Goal: Task Accomplishment & Management: Use online tool/utility

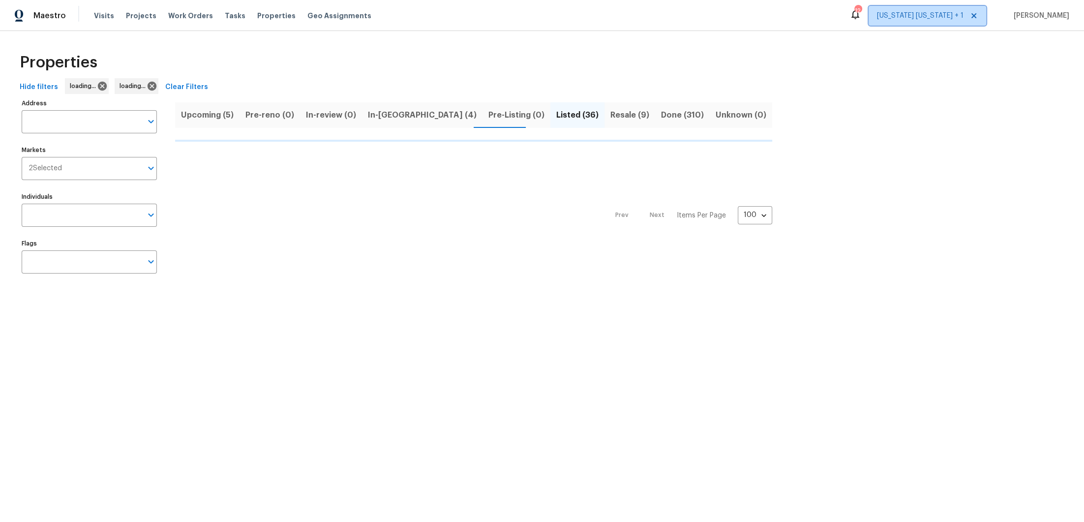
click at [917, 13] on span "[US_STATE] [US_STATE] + 1" at bounding box center [920, 16] width 87 height 10
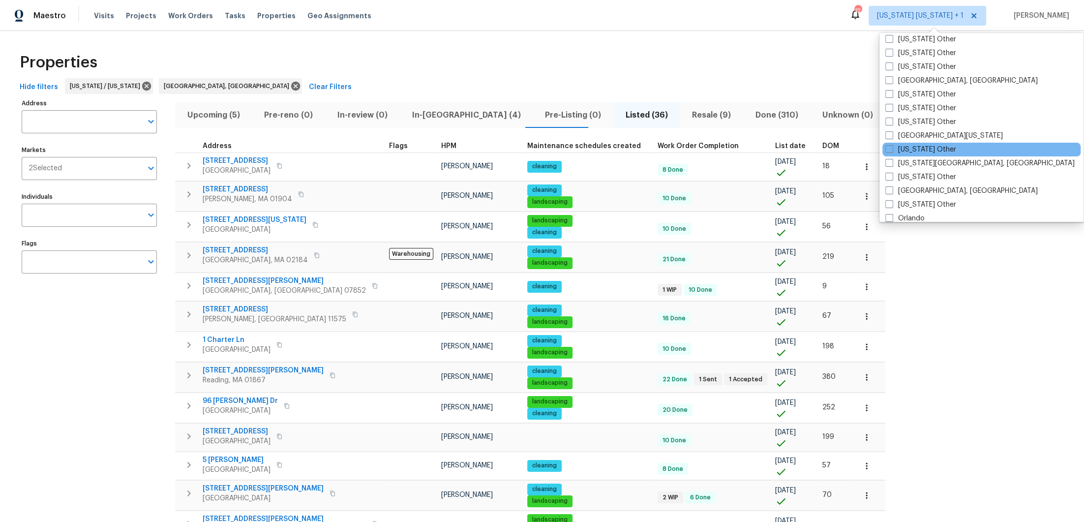
scroll to position [957, 0]
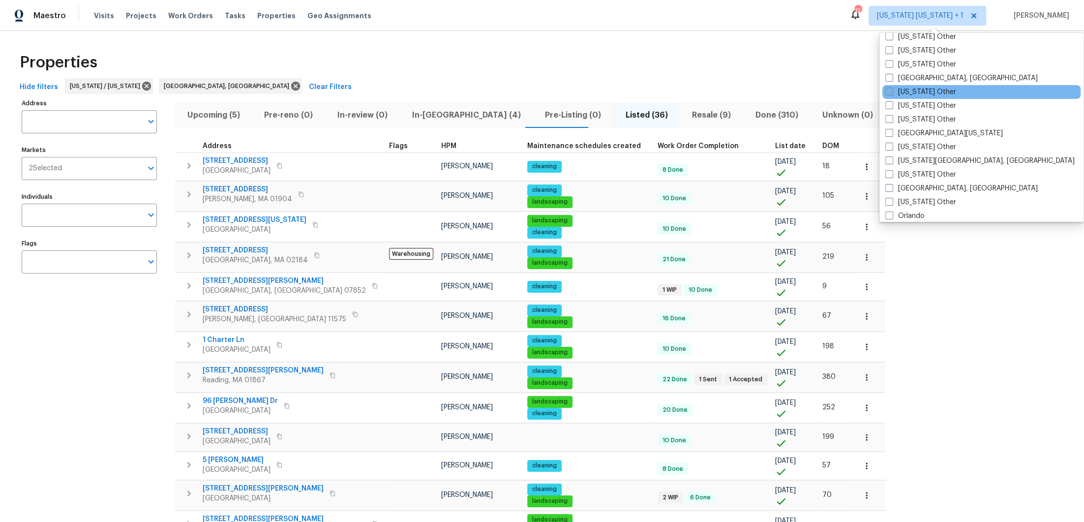
click at [939, 90] on label "New York Other" at bounding box center [920, 92] width 71 height 10
click at [892, 90] on input "New York Other" at bounding box center [888, 90] width 6 height 6
click at [892, 89] on span at bounding box center [888, 92] width 8 height 8
click at [891, 89] on input "New York Other" at bounding box center [887, 90] width 6 height 6
checkbox input "false"
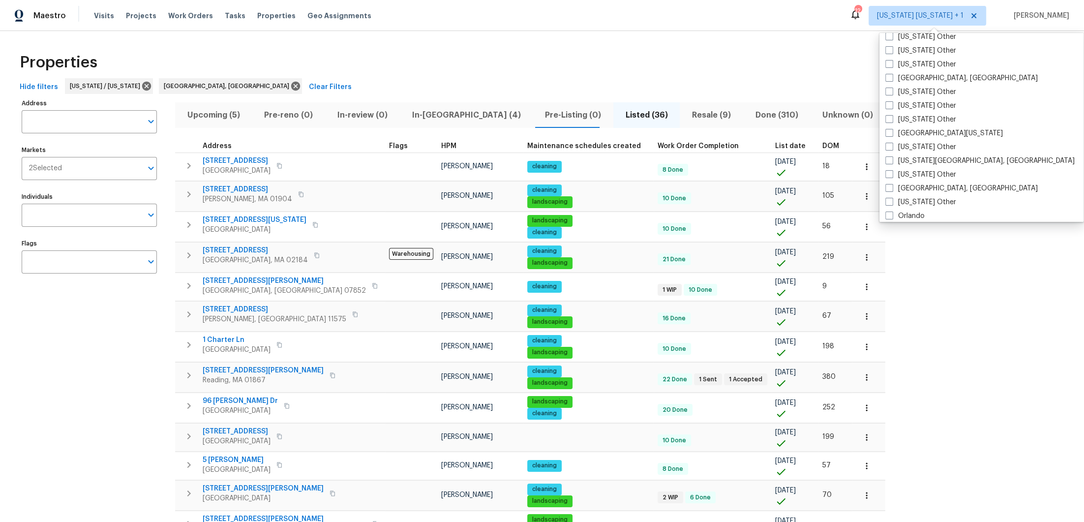
click at [717, 59] on div "Properties" at bounding box center [542, 62] width 1052 height 31
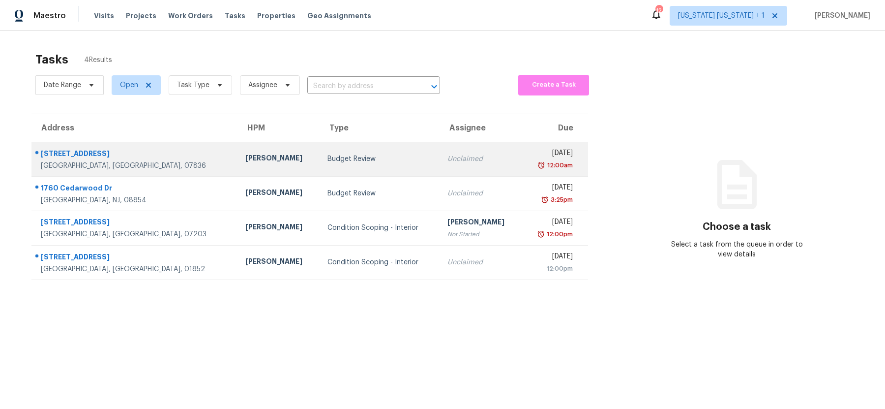
click at [351, 159] on div "Budget Review" at bounding box center [380, 159] width 104 height 10
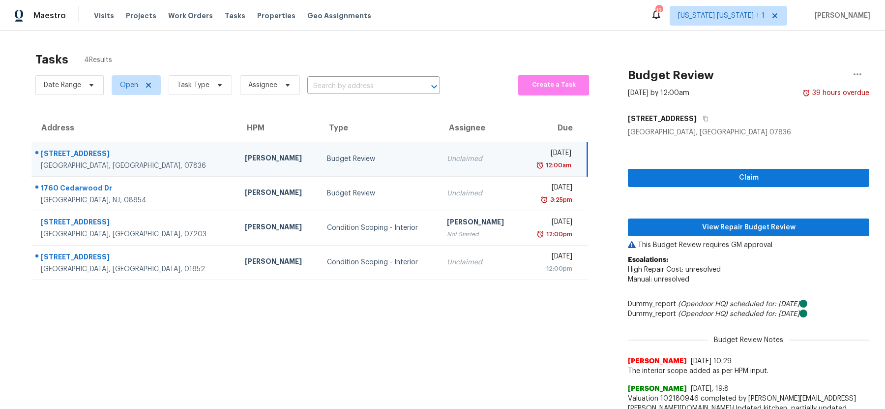
click at [332, 158] on div "Budget Review" at bounding box center [379, 159] width 104 height 10
click at [328, 161] on div "Budget Review" at bounding box center [379, 159] width 104 height 10
click at [682, 226] on span "View Repair Budget Review" at bounding box center [749, 227] width 226 height 12
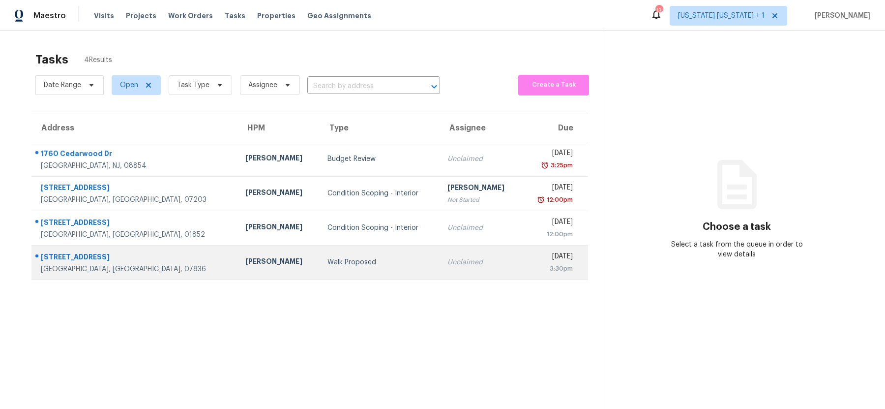
click at [320, 256] on td "Walk Proposed" at bounding box center [380, 262] width 120 height 34
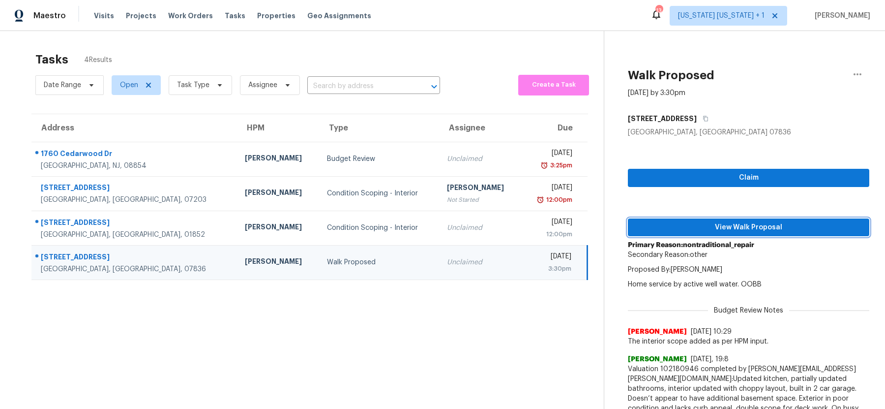
click at [709, 231] on span "View Walk Proposal" at bounding box center [749, 227] width 226 height 12
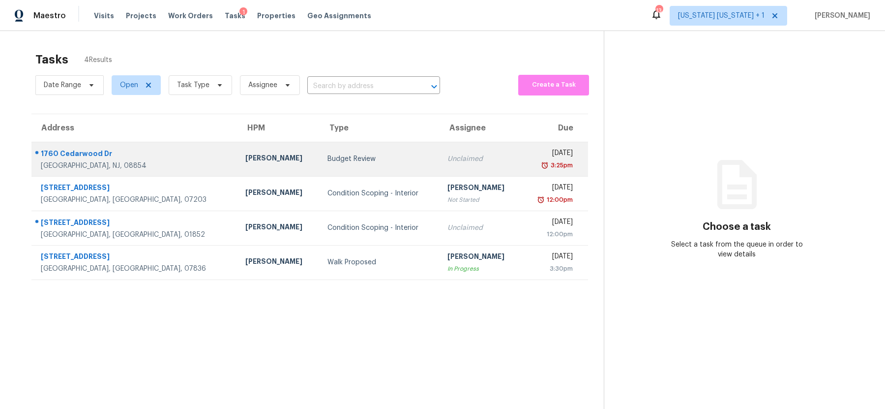
click at [341, 160] on div "Budget Review" at bounding box center [380, 159] width 104 height 10
click at [361, 155] on div "Budget Review" at bounding box center [380, 159] width 104 height 10
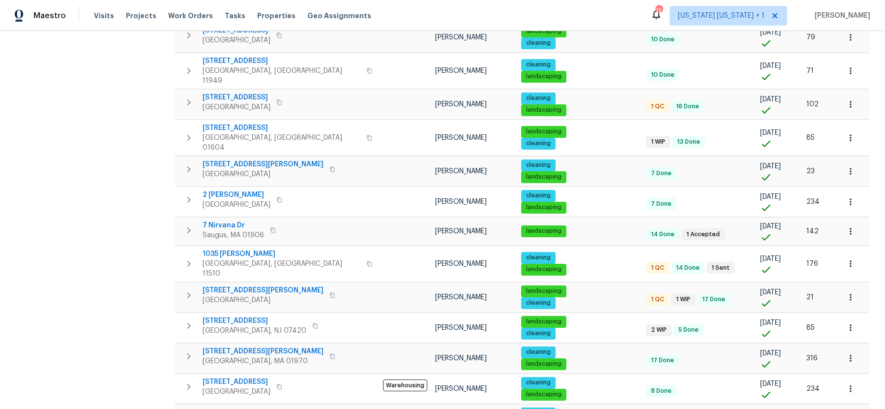
scroll to position [860, 0]
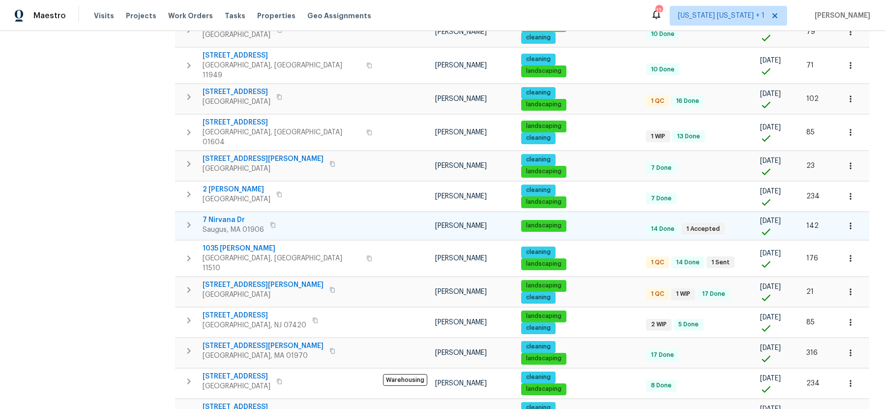
click at [188, 219] on icon "button" at bounding box center [189, 225] width 12 height 12
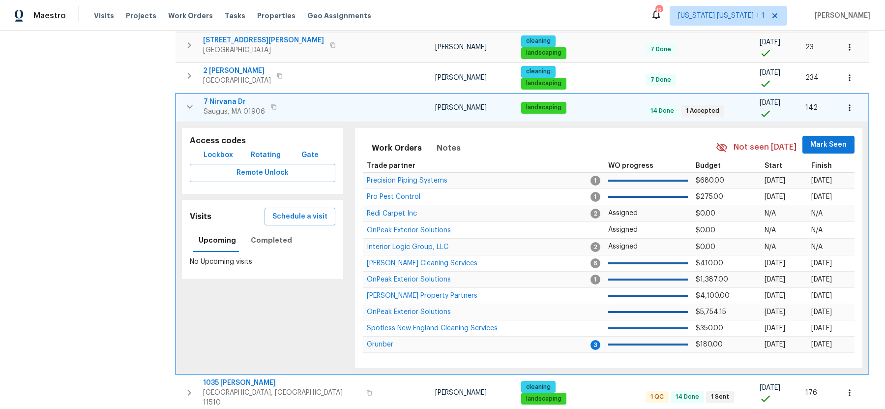
scroll to position [979, 0]
click at [217, 149] on span "Lockbox" at bounding box center [219, 155] width 30 height 12
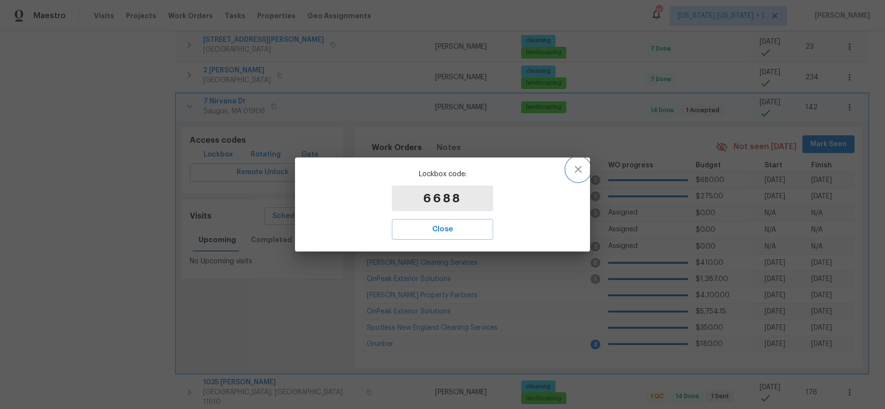
click at [575, 170] on icon "button" at bounding box center [578, 169] width 12 height 12
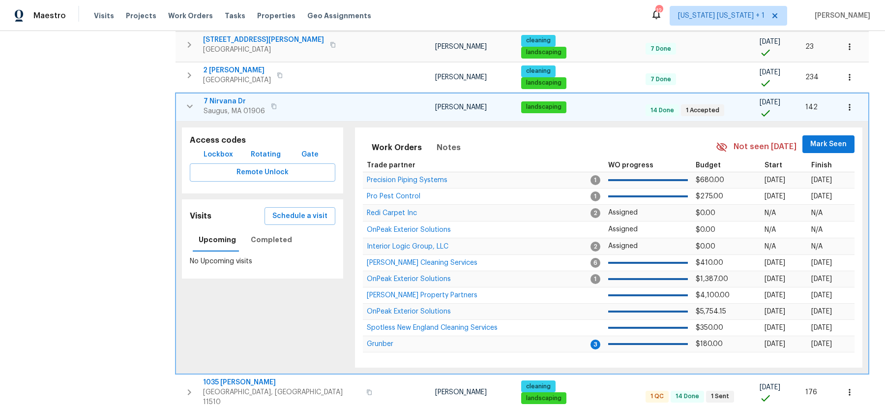
click at [215, 96] on span "7 Nirvana Dr" at bounding box center [234, 101] width 61 height 10
click at [208, 149] on span "Lockbox" at bounding box center [219, 155] width 30 height 12
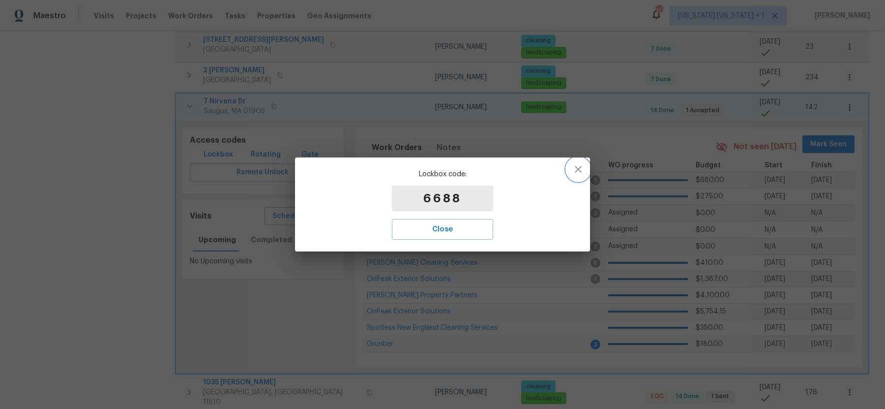
click at [582, 174] on icon "button" at bounding box center [578, 169] width 12 height 12
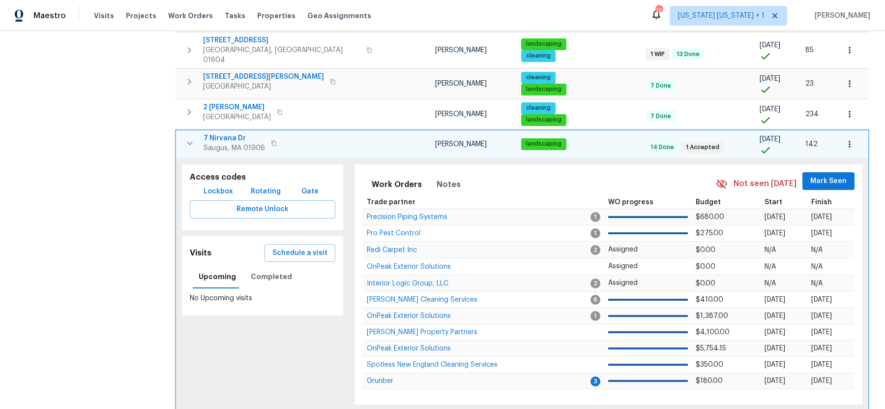
scroll to position [931, 0]
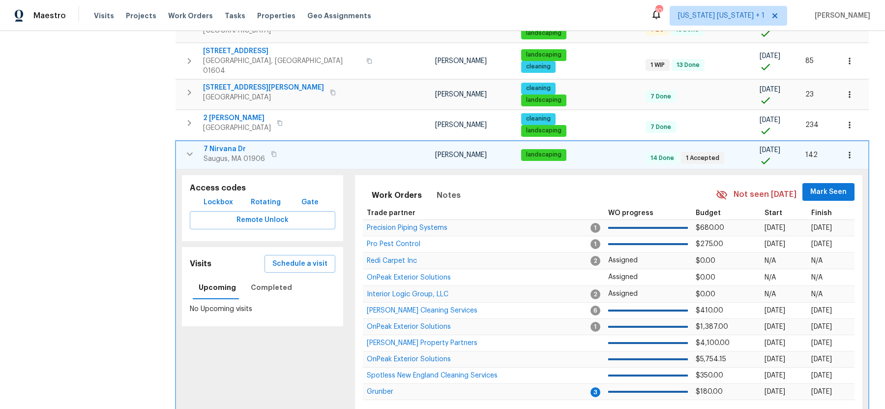
click at [187, 148] on icon "button" at bounding box center [190, 154] width 12 height 12
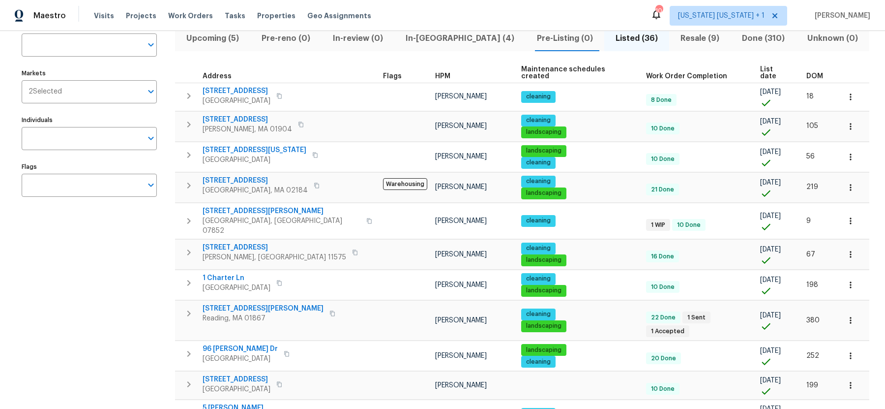
scroll to position [0, 0]
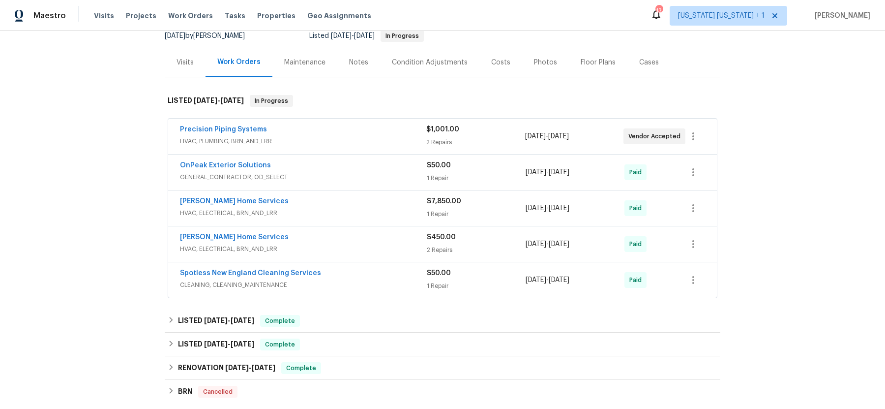
scroll to position [118, 0]
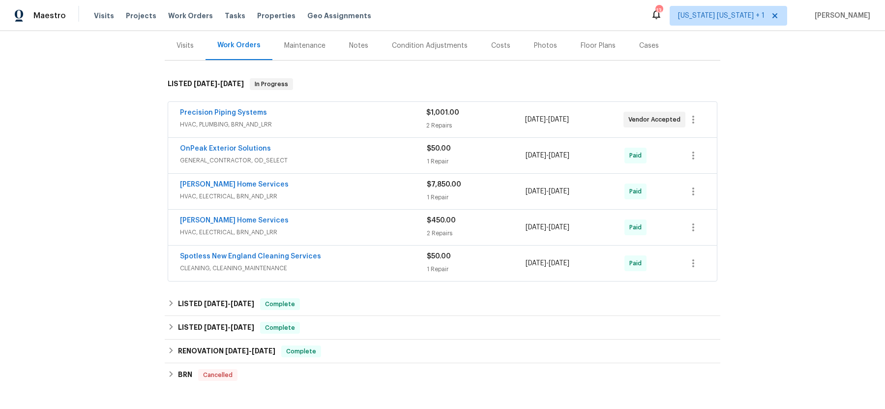
click at [343, 110] on div "Precision Piping Systems" at bounding box center [303, 114] width 246 height 12
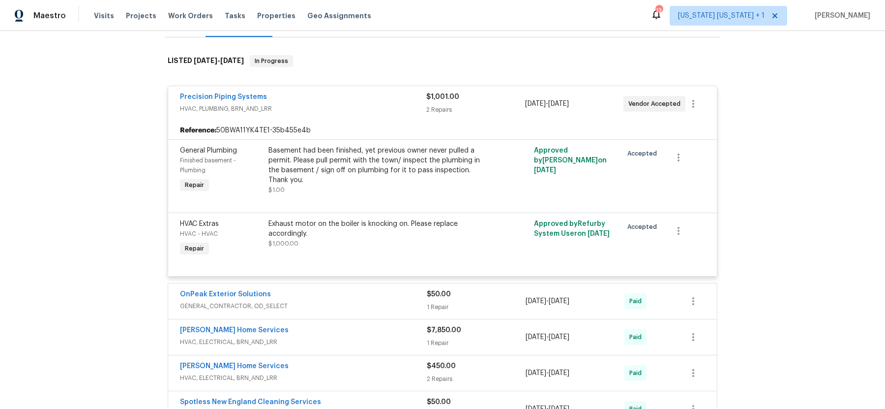
scroll to position [144, 0]
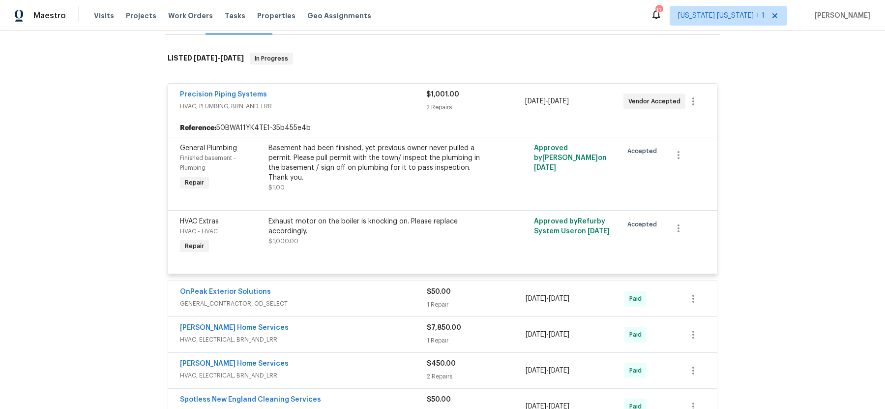
click at [361, 95] on div "Precision Piping Systems" at bounding box center [303, 96] width 246 height 12
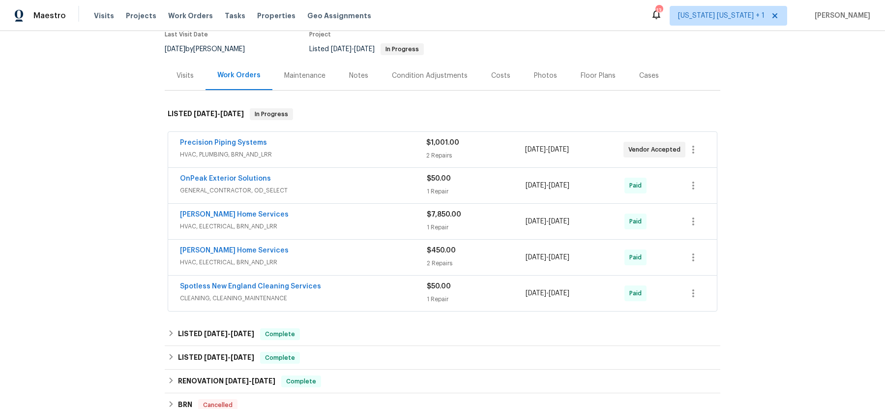
scroll to position [42, 0]
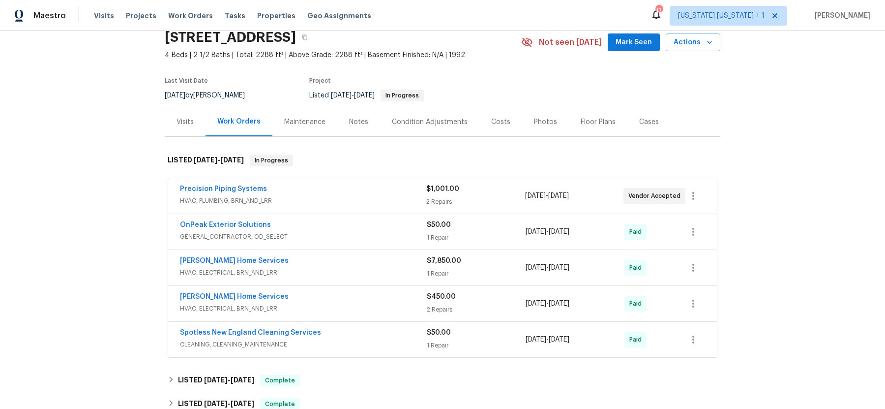
click at [343, 186] on div "Precision Piping Systems" at bounding box center [303, 190] width 246 height 12
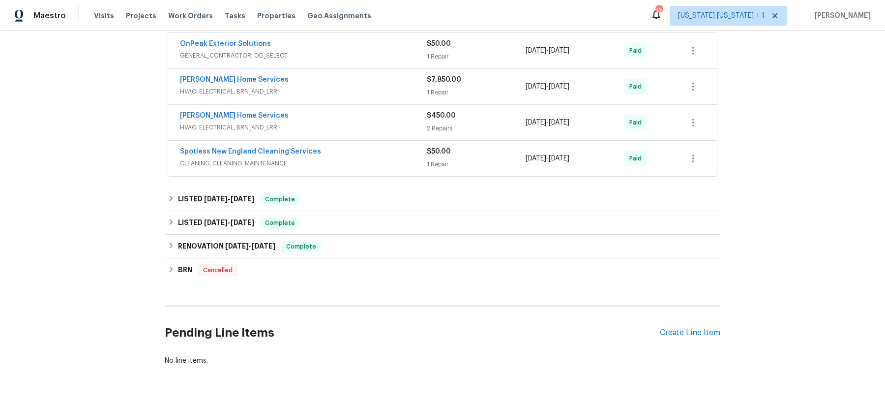
scroll to position [422, 0]
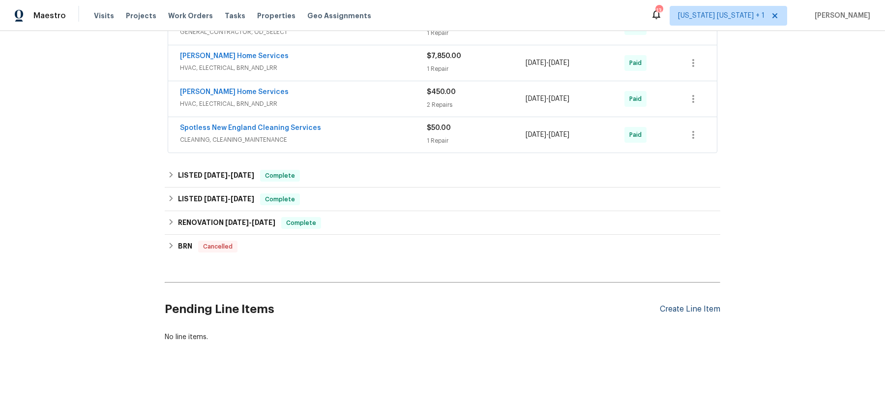
click at [687, 304] on div "Create Line Item" at bounding box center [690, 308] width 60 height 9
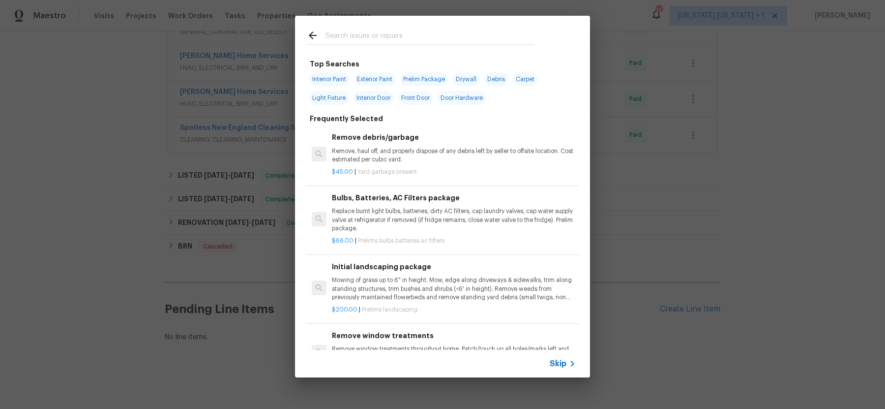
click at [364, 41] on input "text" at bounding box center [430, 37] width 209 height 15
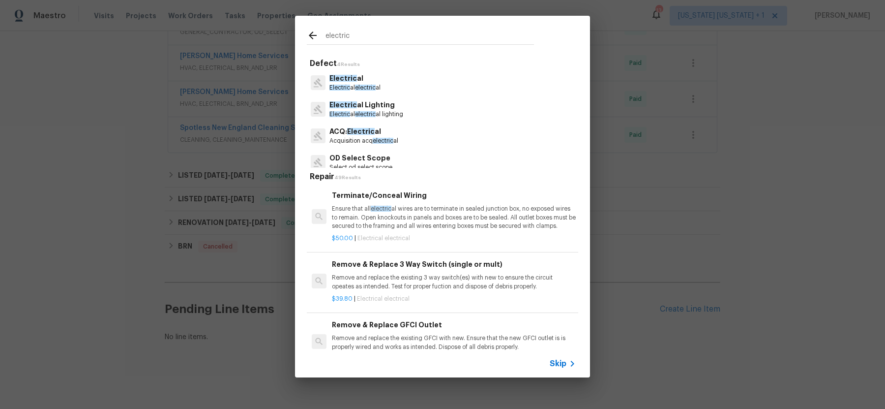
type input "electric"
click at [401, 81] on div "Electric al Electric al electric al" at bounding box center [442, 82] width 271 height 27
click at [343, 83] on p "Electric al" at bounding box center [355, 78] width 51 height 10
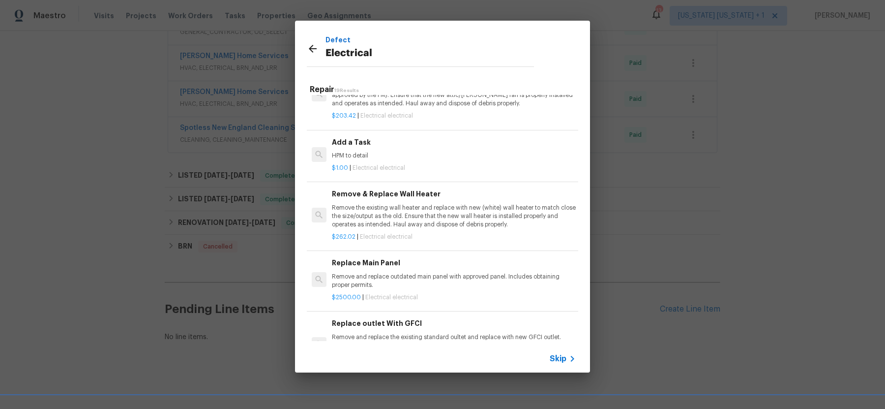
scroll to position [643, 0]
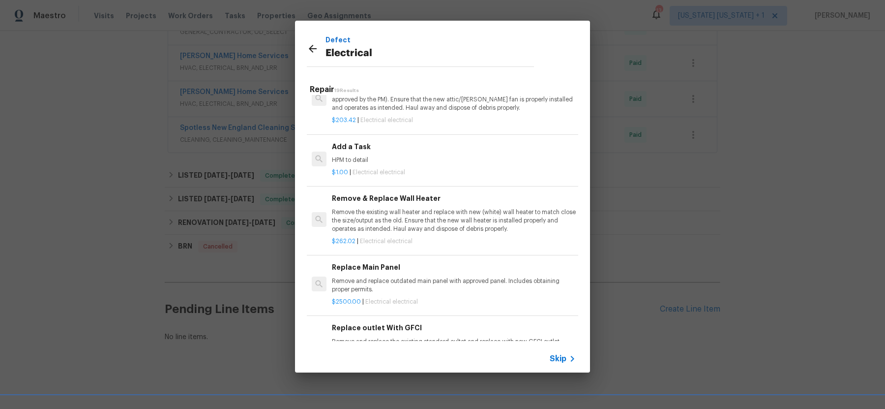
click at [362, 165] on div "Add a Task HPM to detail" at bounding box center [454, 153] width 244 height 24
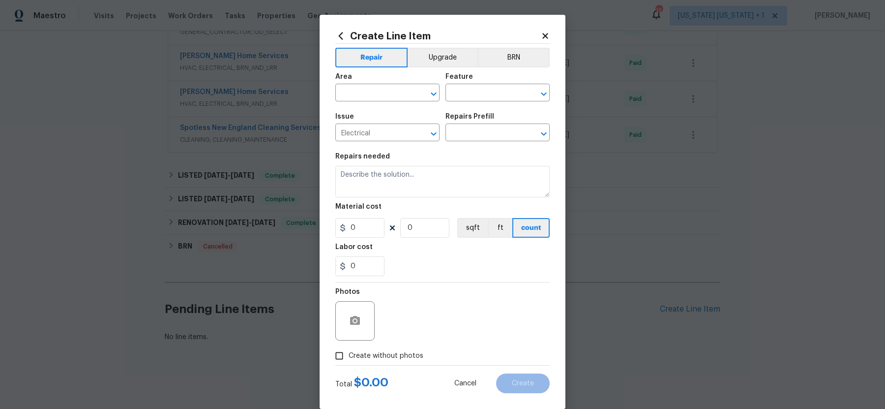
type textarea "HPM to detail"
type input "1"
type input "Add a Task $1.00"
type input "1"
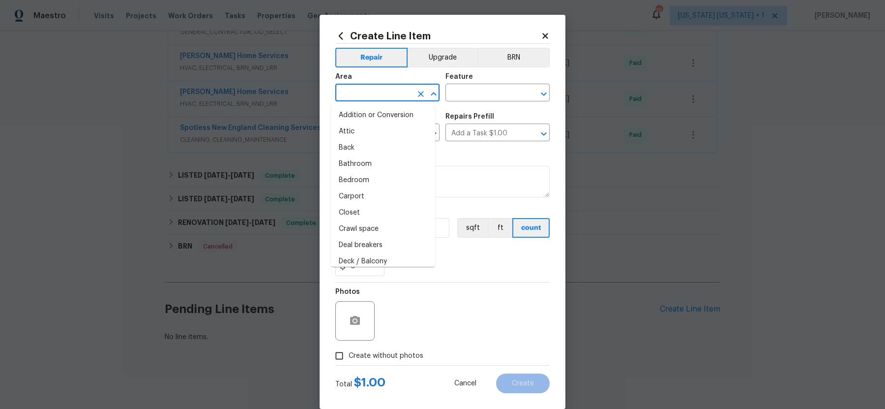
click at [373, 88] on input "text" at bounding box center [373, 93] width 77 height 15
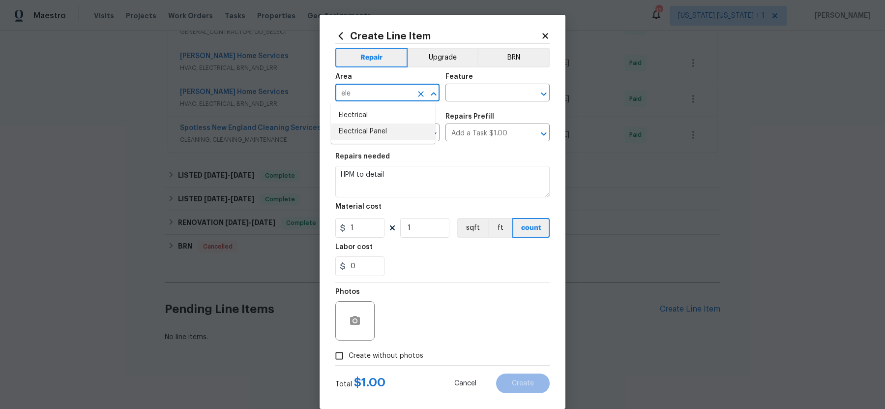
click at [366, 128] on li "Electrical Panel" at bounding box center [383, 131] width 104 height 16
type input "Electrical Panel"
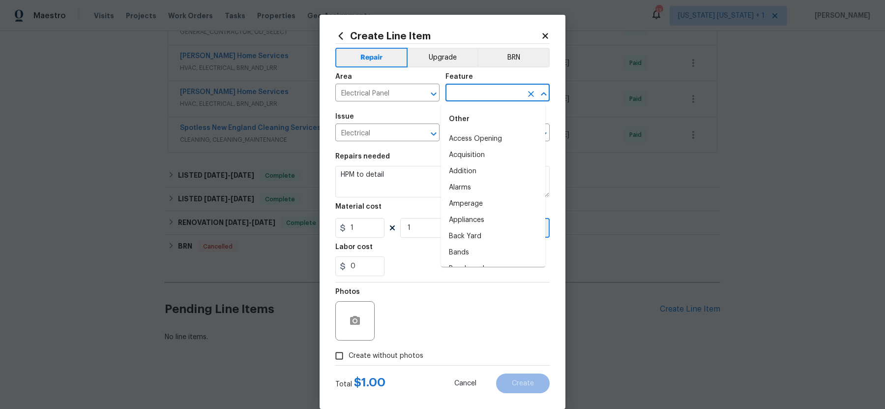
click at [475, 92] on input "text" at bounding box center [484, 93] width 77 height 15
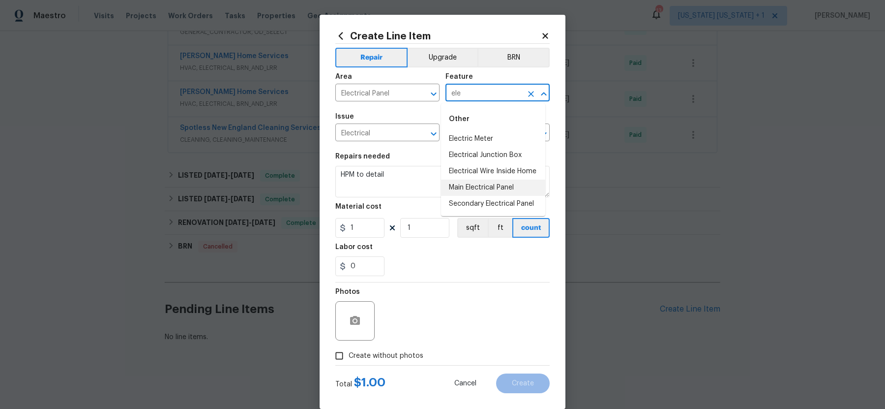
click at [473, 183] on li "Main Electrical Panel" at bounding box center [493, 188] width 104 height 16
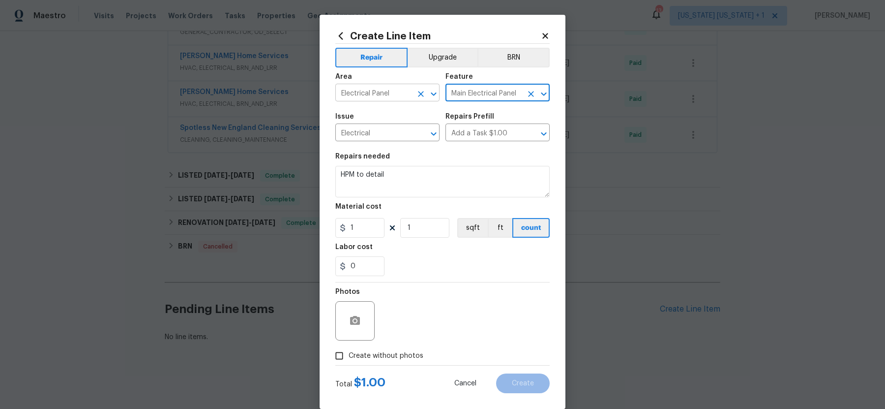
type input "Main Electrical Panel"
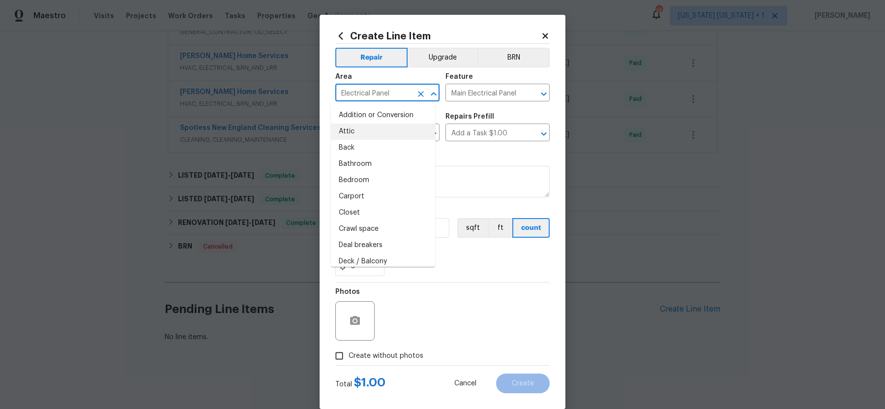
click at [375, 94] on input "Electrical Panel" at bounding box center [373, 93] width 77 height 15
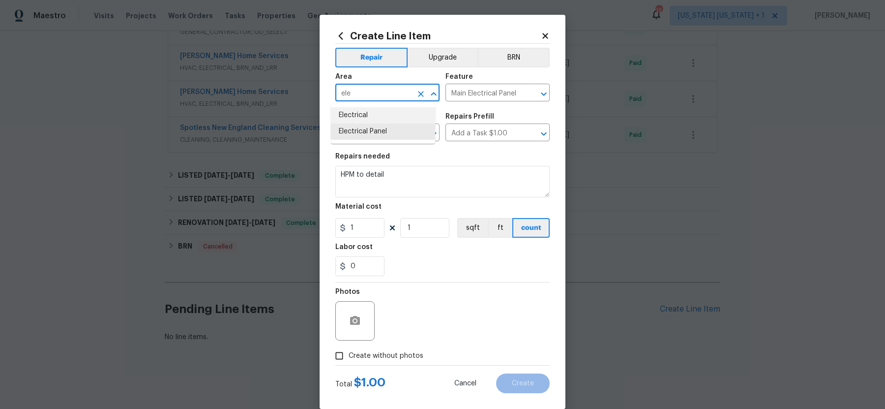
click at [375, 117] on li "Electrical" at bounding box center [383, 115] width 104 height 16
type input "Electrical"
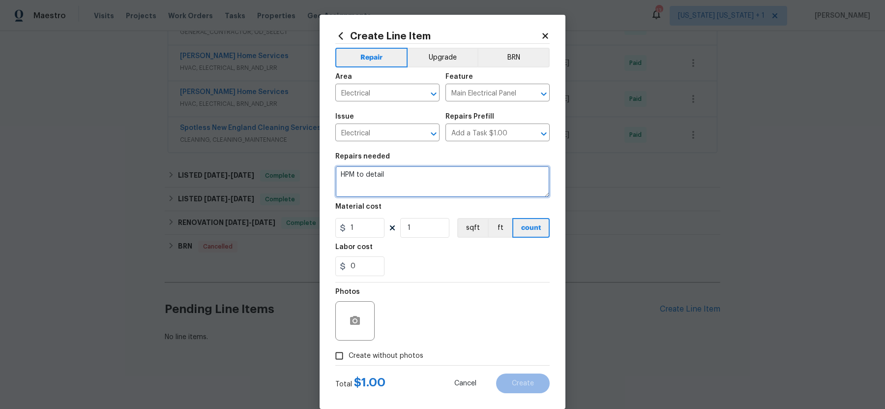
drag, startPoint x: 403, startPoint y: 170, endPoint x: 311, endPoint y: 173, distance: 91.5
click at [311, 173] on div "Create Line Item Repair Upgrade BRN Area Electrical ​ Feature Main Electrical P…" at bounding box center [442, 204] width 885 height 409
drag, startPoint x: 390, startPoint y: 177, endPoint x: 330, endPoint y: 177, distance: 60.5
click at [330, 177] on div "Create Line Item Repair Upgrade BRN Area Electrical ​ Feature Main Electrical P…" at bounding box center [443, 212] width 246 height 394
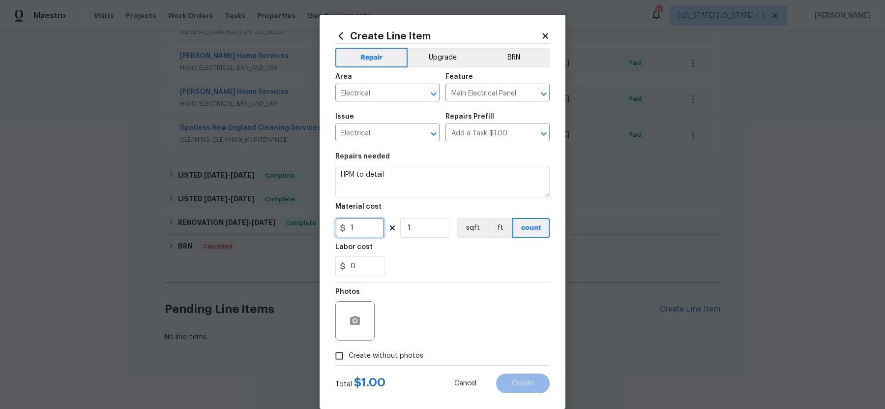
click at [373, 233] on input "1" at bounding box center [359, 228] width 49 height 20
type input "750"
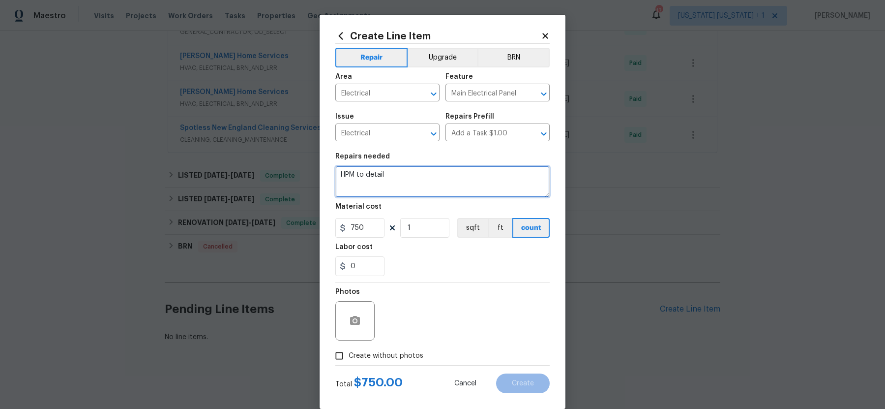
drag, startPoint x: 393, startPoint y: 185, endPoint x: 330, endPoint y: 179, distance: 64.2
click at [329, 179] on div "Create Line Item Repair Upgrade BRN Area Electrical ​ Feature Main Electrical P…" at bounding box center [443, 212] width 246 height 394
drag, startPoint x: 382, startPoint y: 174, endPoint x: 335, endPoint y: 173, distance: 46.2
click at [335, 173] on textarea "HPM to detail" at bounding box center [442, 181] width 214 height 31
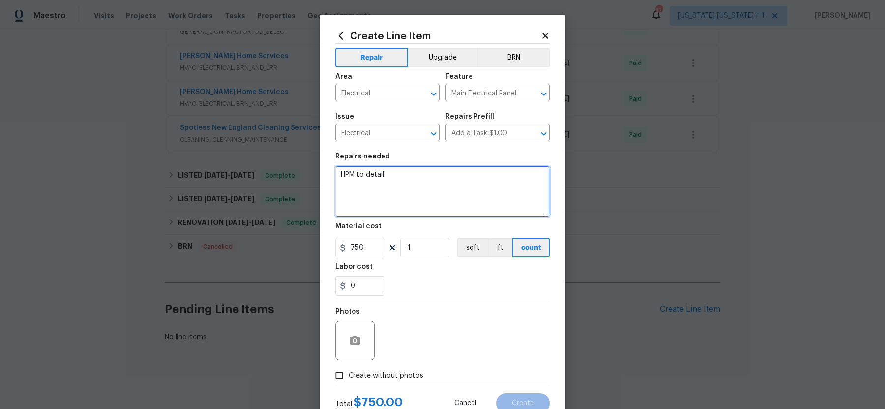
drag, startPoint x: 543, startPoint y: 193, endPoint x: 550, endPoint y: 213, distance: 21.2
click at [550, 213] on div "Create Line Item Repair Upgrade BRN Area Electrical ​ Feature Main Electrical P…" at bounding box center [443, 222] width 246 height 414
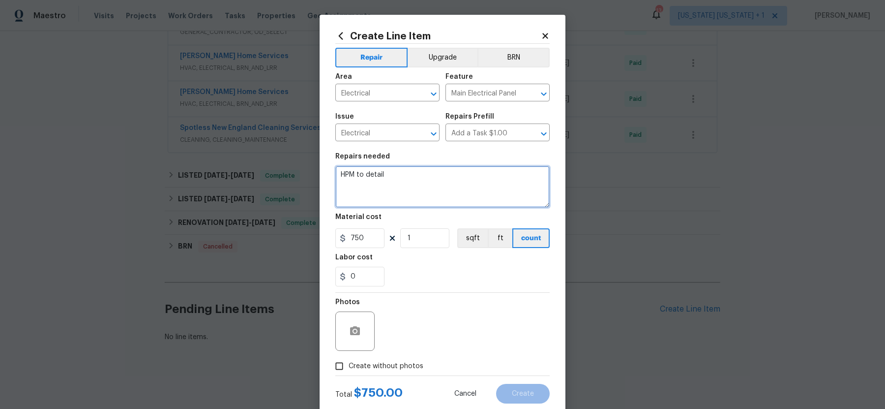
drag, startPoint x: 543, startPoint y: 215, endPoint x: 547, endPoint y: 206, distance: 10.3
click at [547, 206] on div "Create Line Item Repair Upgrade BRN Area Electrical ​ Feature Main Electrical P…" at bounding box center [443, 217] width 246 height 404
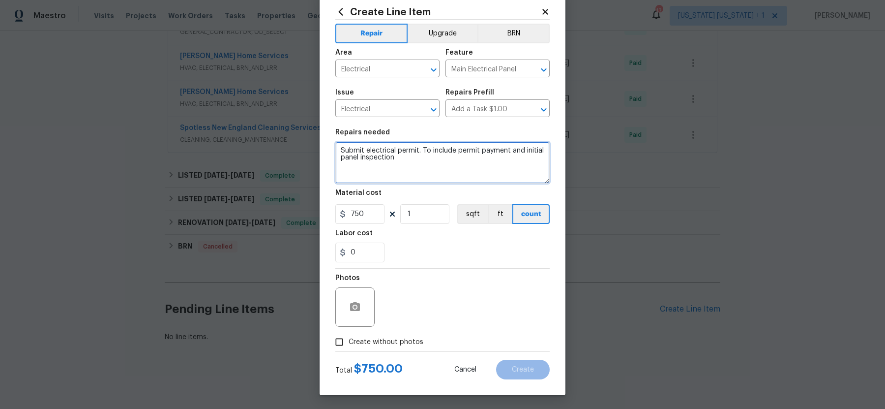
click at [413, 150] on textarea "Submit electrical permit. To include permit payment and initial panel inspection" at bounding box center [442, 163] width 214 height 42
type textarea "Submit electrical permit and schedule inspection. To include permit payment and…"
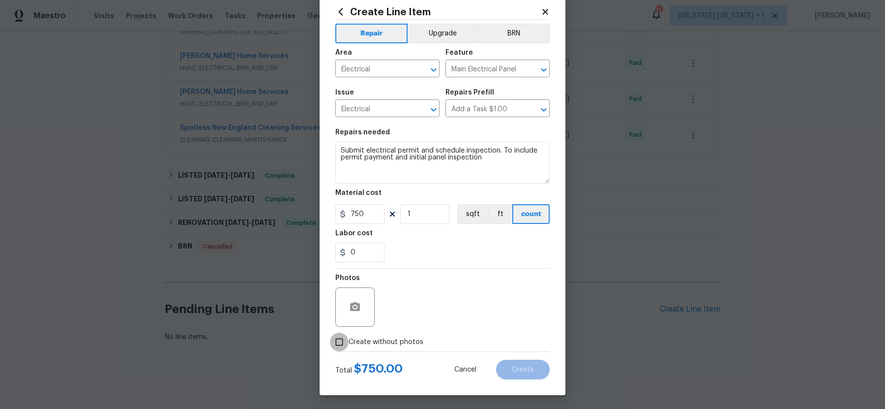
click at [337, 337] on input "Create without photos" at bounding box center [339, 341] width 19 height 19
checkbox input "true"
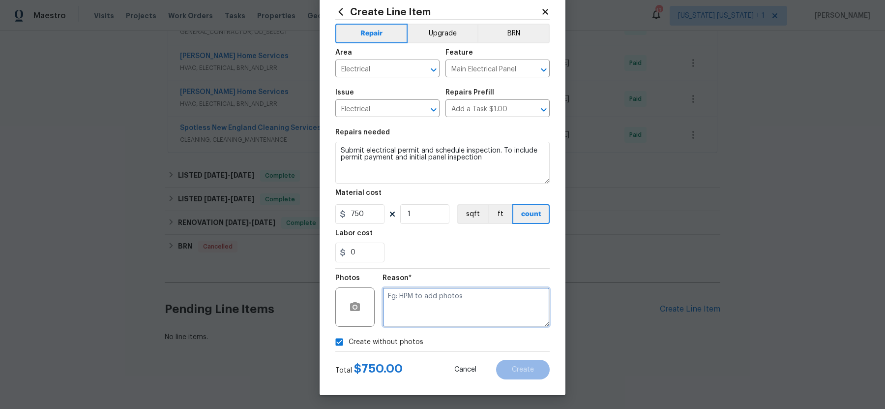
click at [444, 316] on textarea at bounding box center [466, 306] width 167 height 39
type textarea "permit submit"
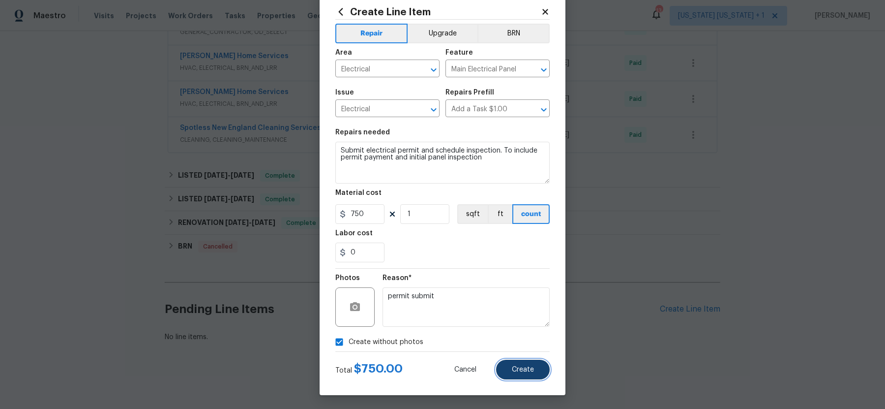
click at [538, 372] on button "Create" at bounding box center [523, 370] width 54 height 20
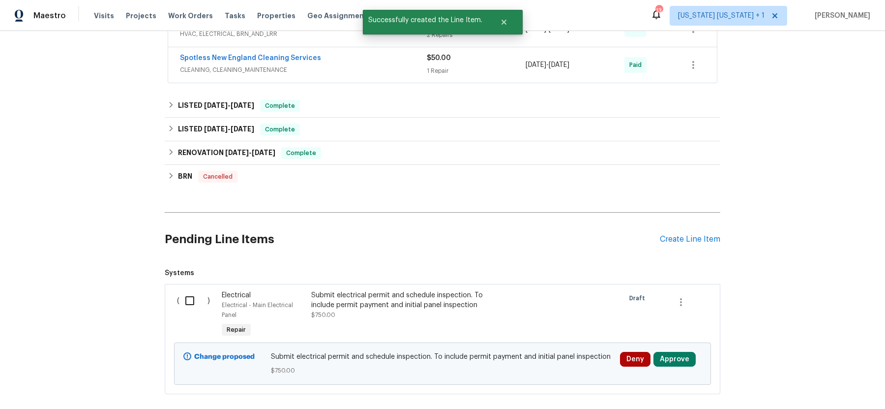
scroll to position [543, 0]
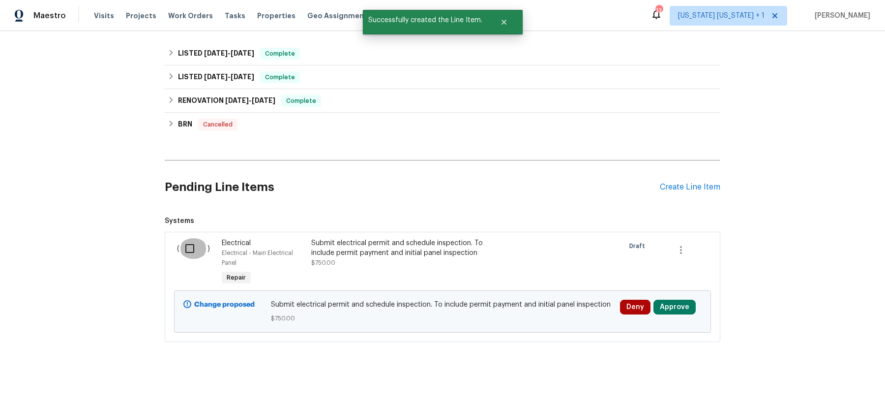
click at [181, 241] on input "checkbox" at bounding box center [194, 248] width 28 height 21
checkbox input "true"
click at [811, 383] on span "Create Work Order" at bounding box center [828, 384] width 65 height 12
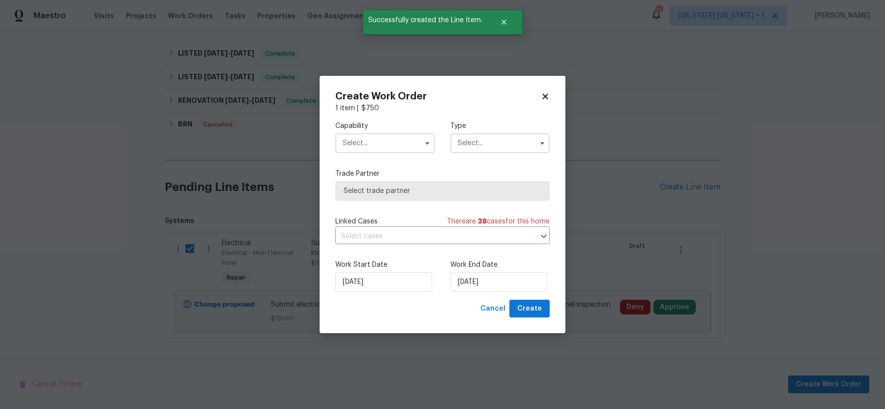
click at [392, 141] on input "text" at bounding box center [384, 143] width 99 height 20
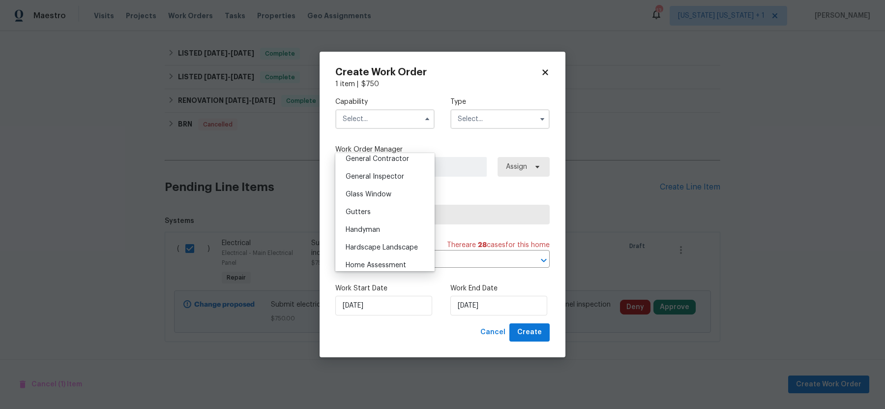
scroll to position [480, 0]
click at [397, 164] on div "General Contractor" at bounding box center [385, 155] width 94 height 18
type input "General Contractor"
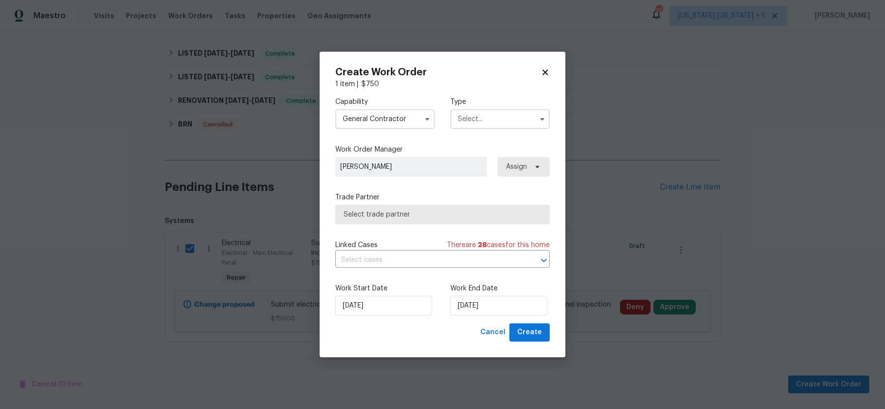
click at [504, 115] on input "text" at bounding box center [499, 119] width 99 height 20
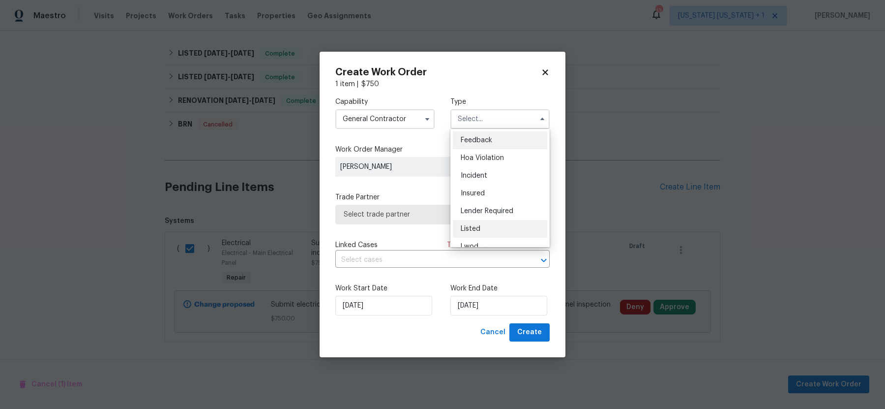
click at [468, 230] on span "Listed" at bounding box center [471, 228] width 20 height 7
type input "Listed"
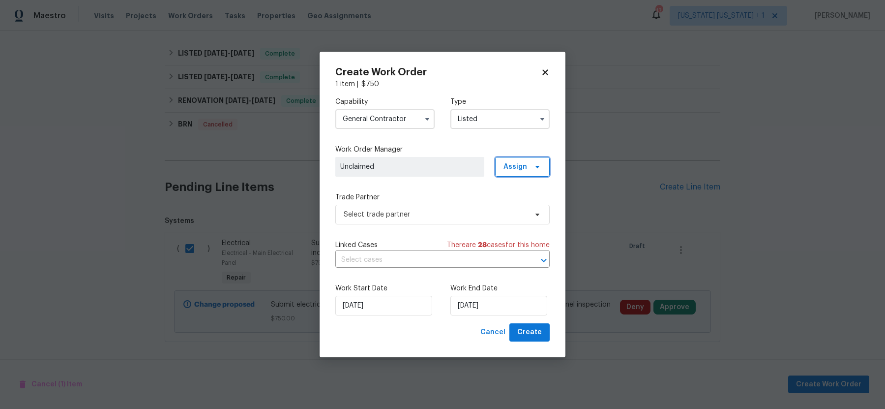
click at [504, 171] on span "Assign" at bounding box center [522, 167] width 55 height 20
click at [514, 221] on div "Assign to HPM" at bounding box center [526, 222] width 46 height 10
click at [422, 224] on div "Capability General Contractor Type Listed Work Order Manager Mark DiDio Jr. Ass…" at bounding box center [442, 206] width 214 height 234
click at [425, 218] on span "Select trade partner" at bounding box center [435, 215] width 183 height 10
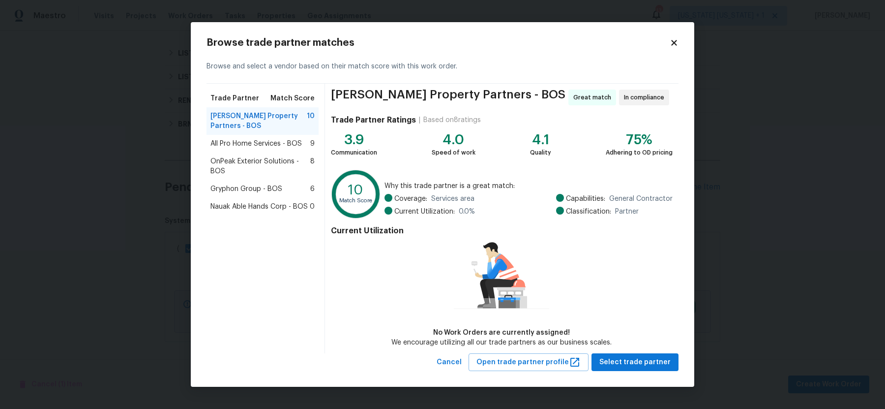
click at [282, 145] on span "All Pro Home Services - BOS" at bounding box center [255, 144] width 91 height 10
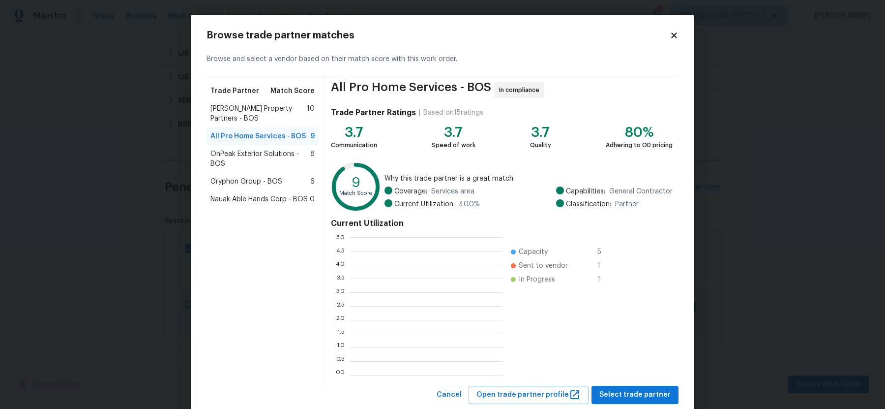
scroll to position [128, 144]
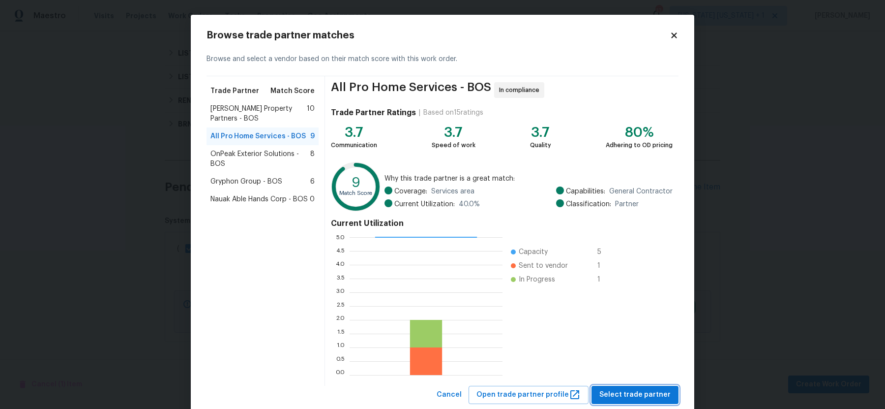
click at [617, 395] on span "Select trade partner" at bounding box center [635, 395] width 71 height 12
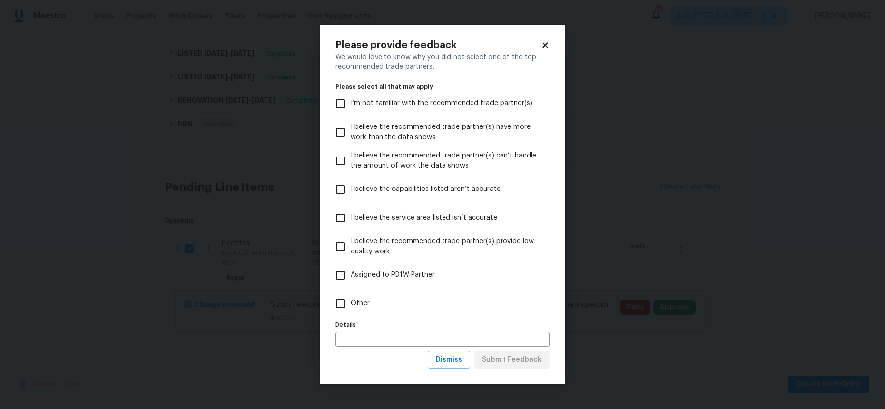
click at [345, 306] on input "Other" at bounding box center [340, 303] width 21 height 21
checkbox input "true"
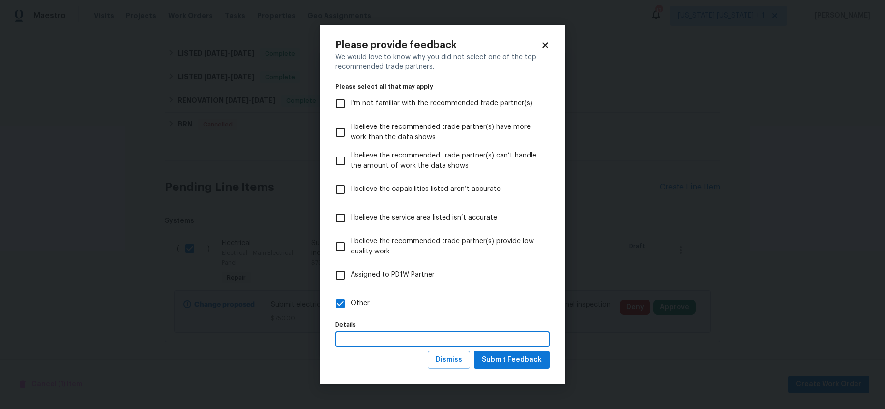
click at [359, 336] on input "text" at bounding box center [442, 338] width 214 height 15
type input "per convo"
click at [502, 364] on span "Submit Feedback" at bounding box center [512, 360] width 60 height 12
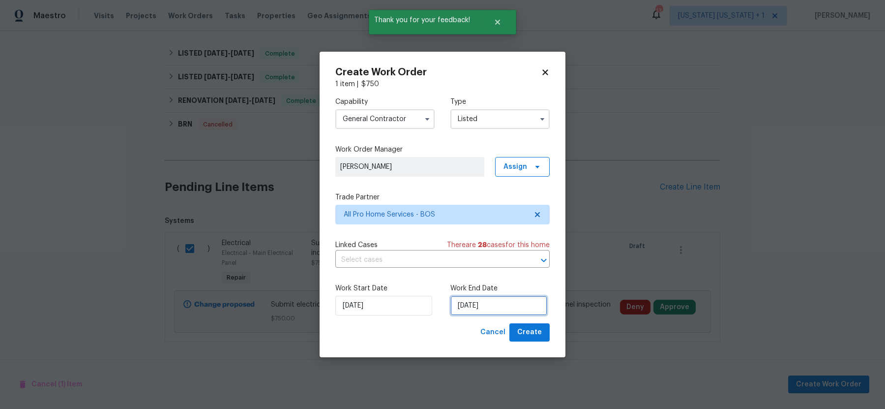
click at [485, 305] on input "9/26/2025" at bounding box center [498, 306] width 97 height 20
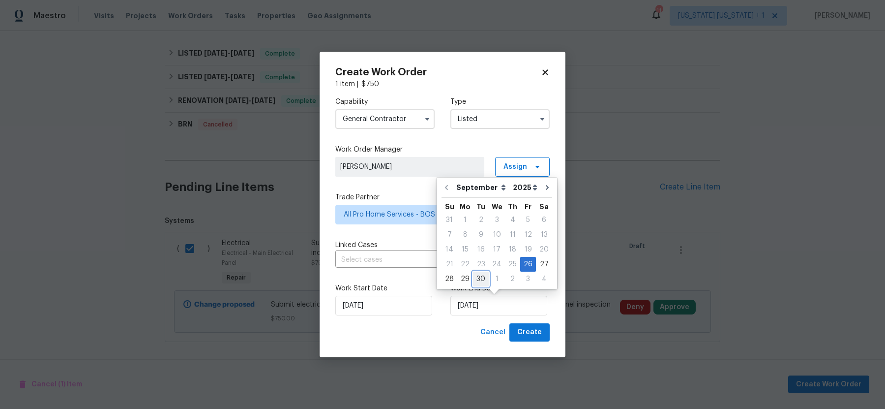
click at [483, 276] on div "30" at bounding box center [481, 279] width 16 height 14
type input "9/30/2025"
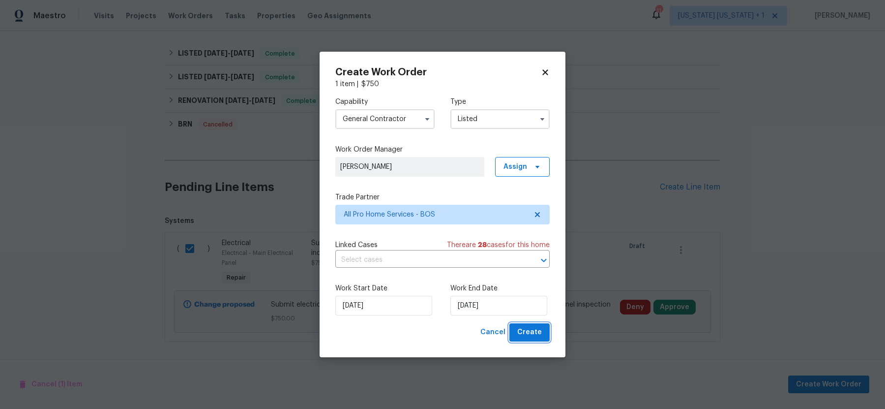
click at [529, 329] on span "Create" at bounding box center [529, 332] width 25 height 12
checkbox input "false"
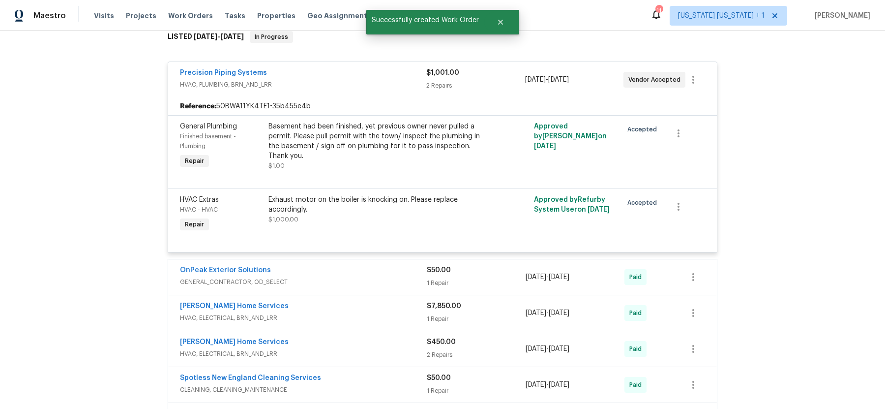
scroll to position [162, 0]
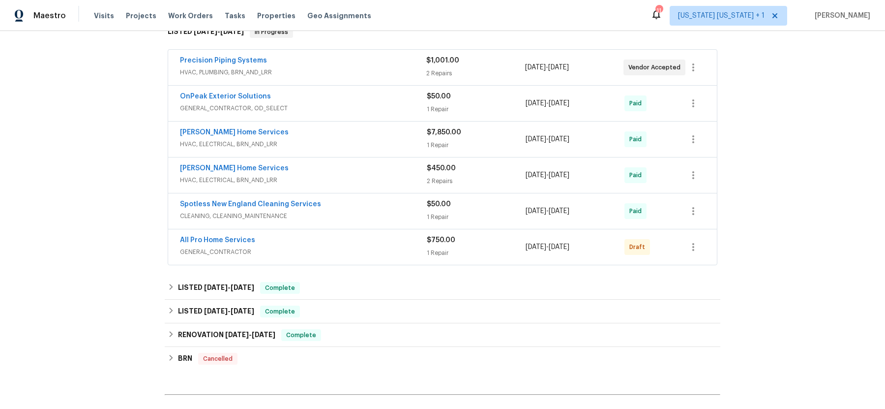
scroll to position [173, 0]
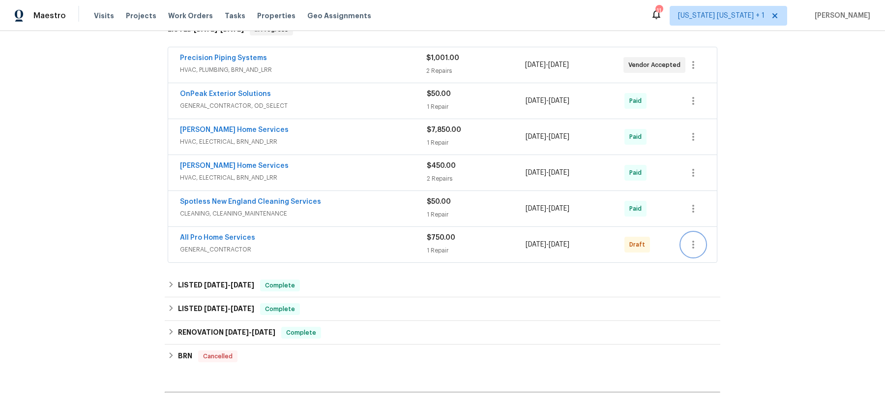
click at [690, 244] on icon "button" at bounding box center [694, 245] width 12 height 12
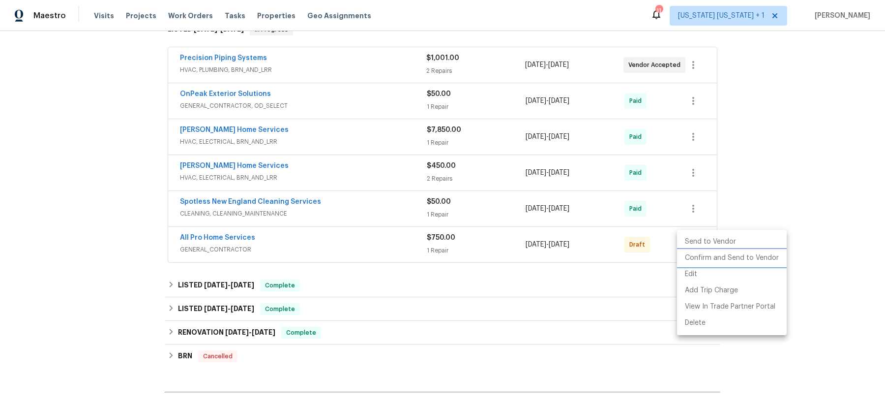
click at [709, 256] on li "Confirm and Send to Vendor" at bounding box center [732, 258] width 110 height 16
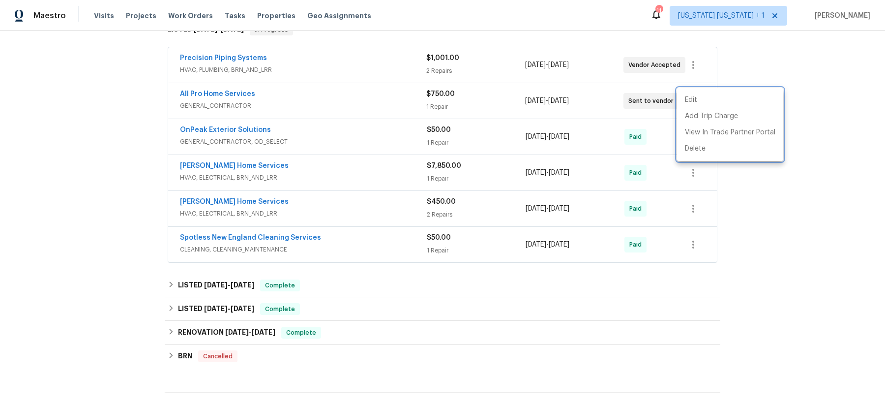
click at [95, 187] on div at bounding box center [442, 204] width 885 height 409
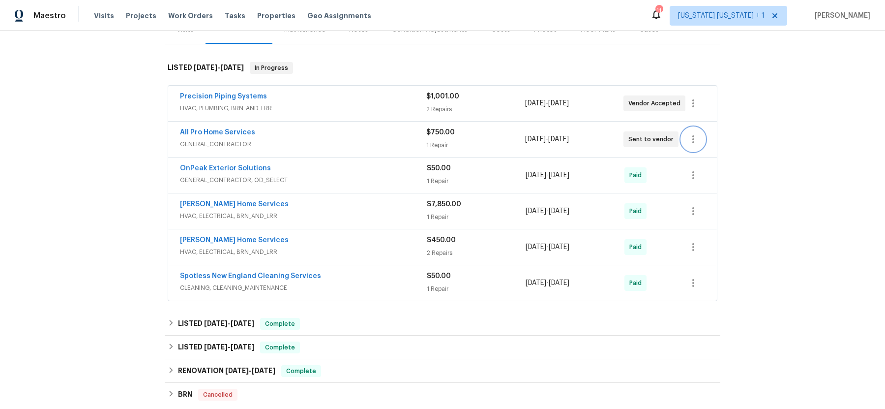
scroll to position [128, 0]
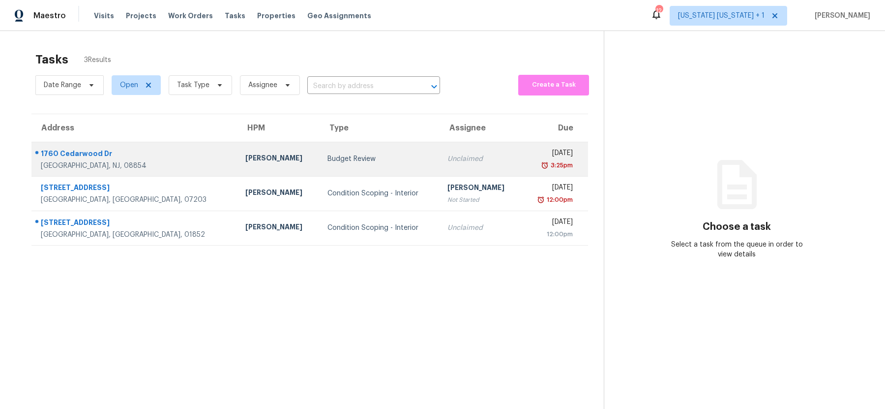
click at [332, 162] on div "Budget Review" at bounding box center [380, 159] width 104 height 10
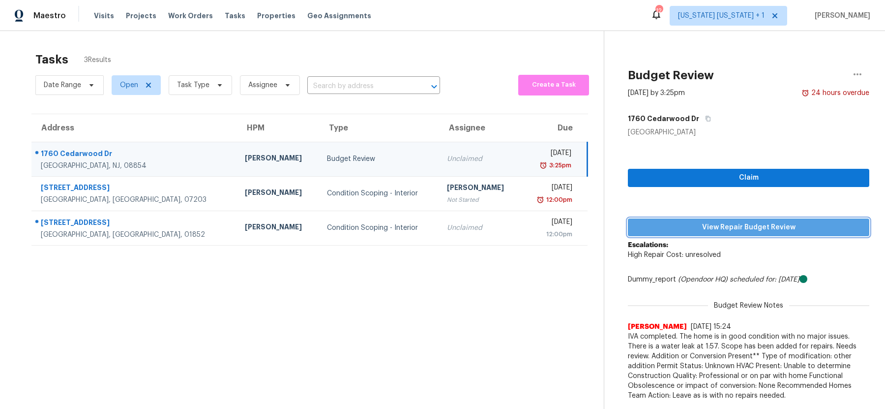
click at [691, 230] on span "View Repair Budget Review" at bounding box center [749, 227] width 226 height 12
